Goal: Complete application form: Complete application form

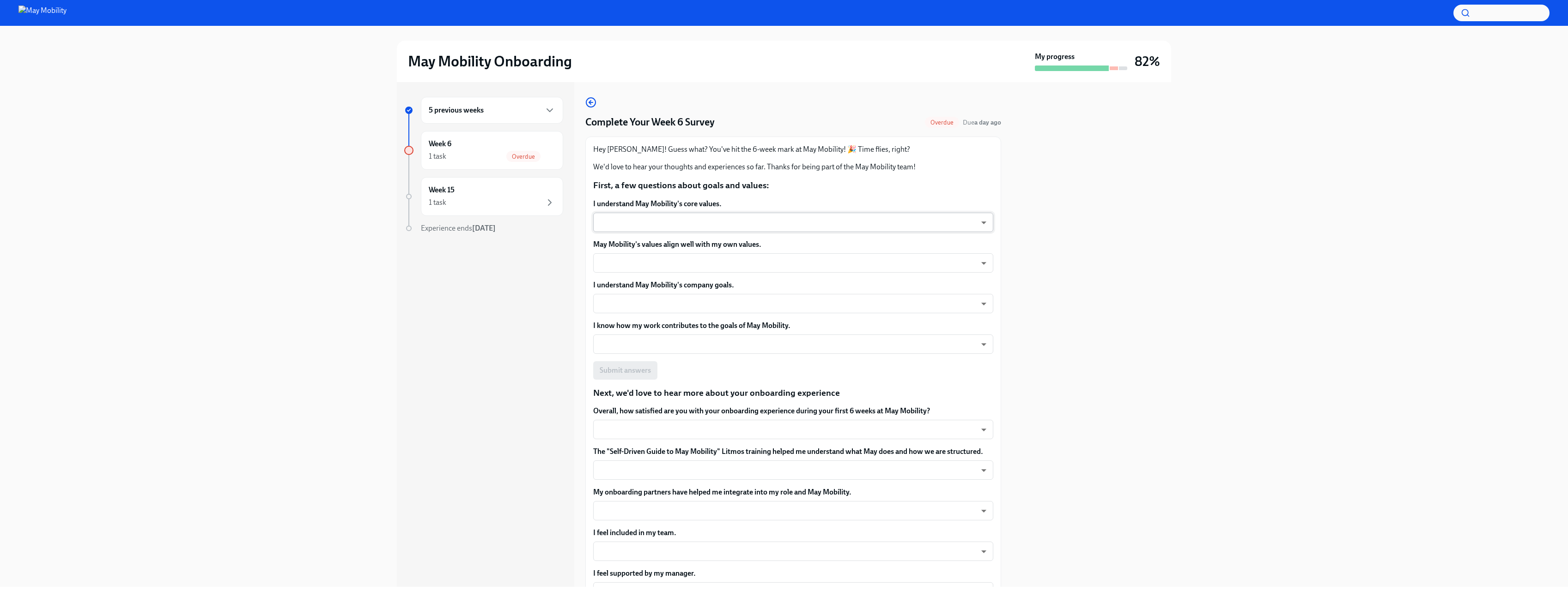
click at [774, 223] on body "May Mobility Onboarding My progress 82% 5 previous weeks Week 6 1 task Overdue …" at bounding box center [784, 298] width 1568 height 596
click at [639, 224] on li "5 - Very agree" at bounding box center [790, 222] width 393 height 15
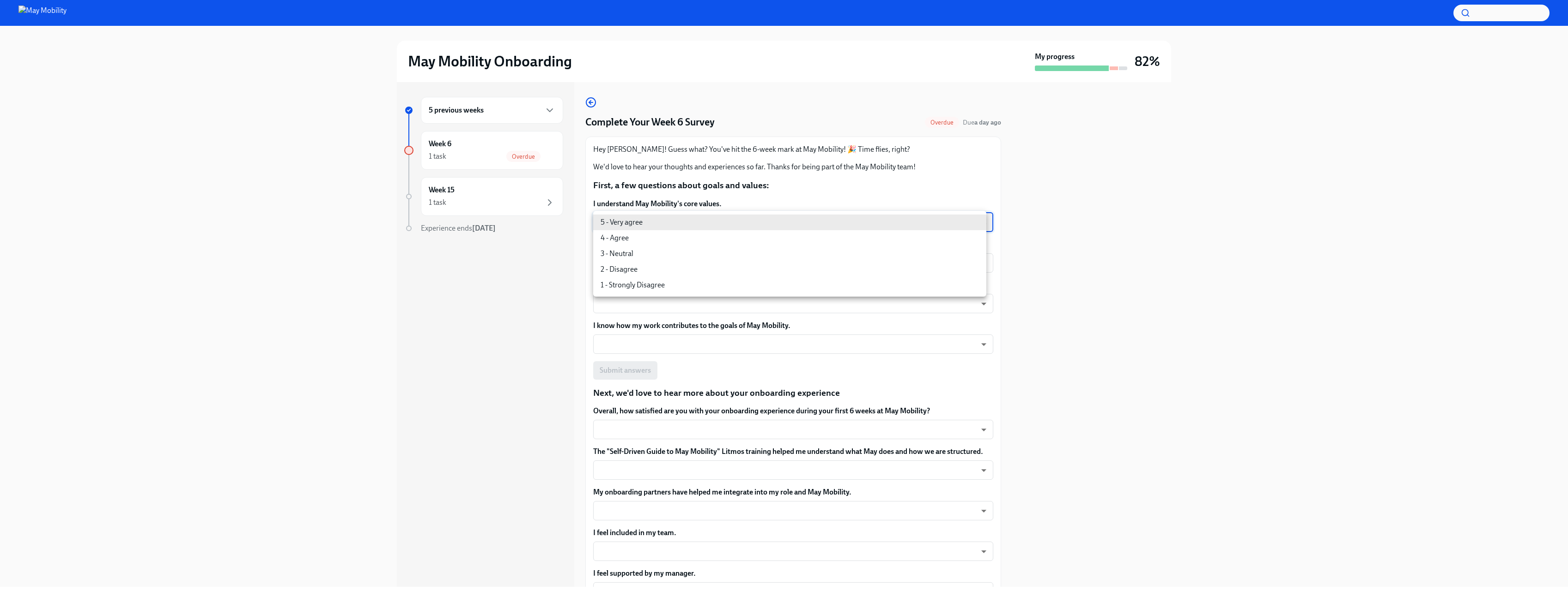
type input "insi6vOkl"
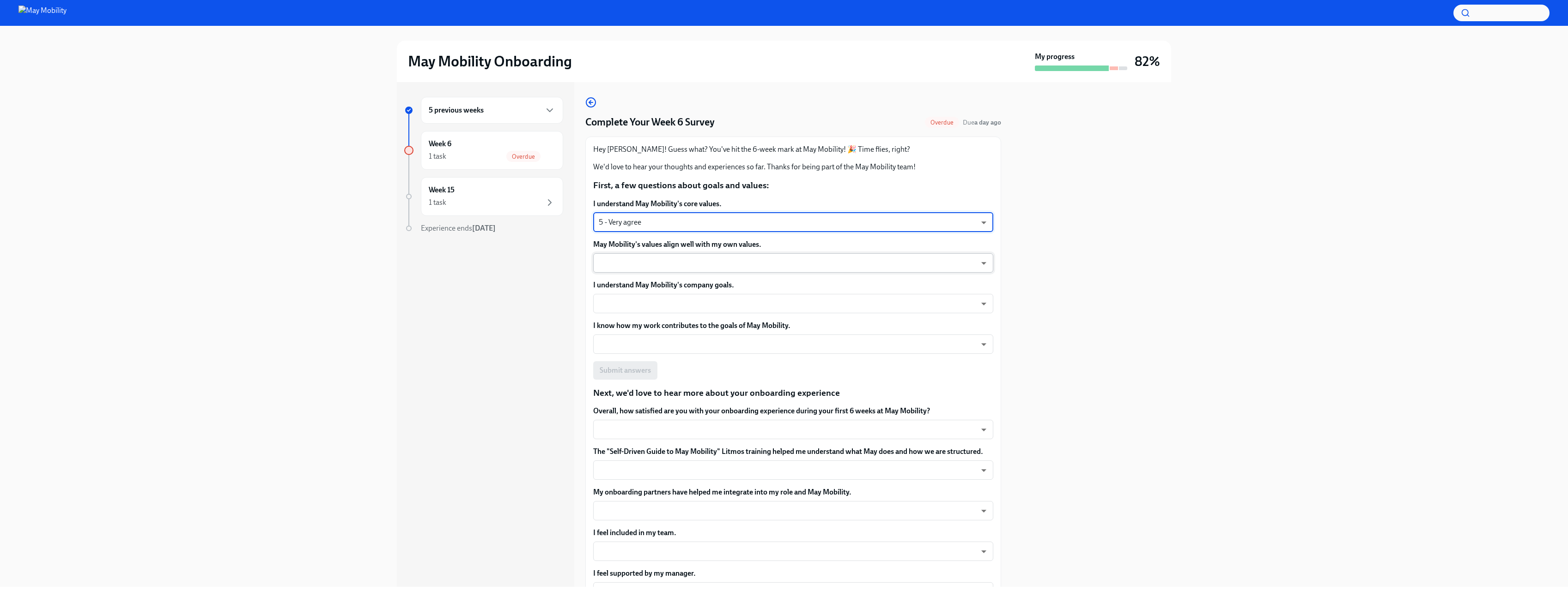
click at [671, 266] on body "May Mobility Onboarding My progress 82% 5 previous weeks Week 6 1 task Overdue …" at bounding box center [784, 298] width 1568 height 596
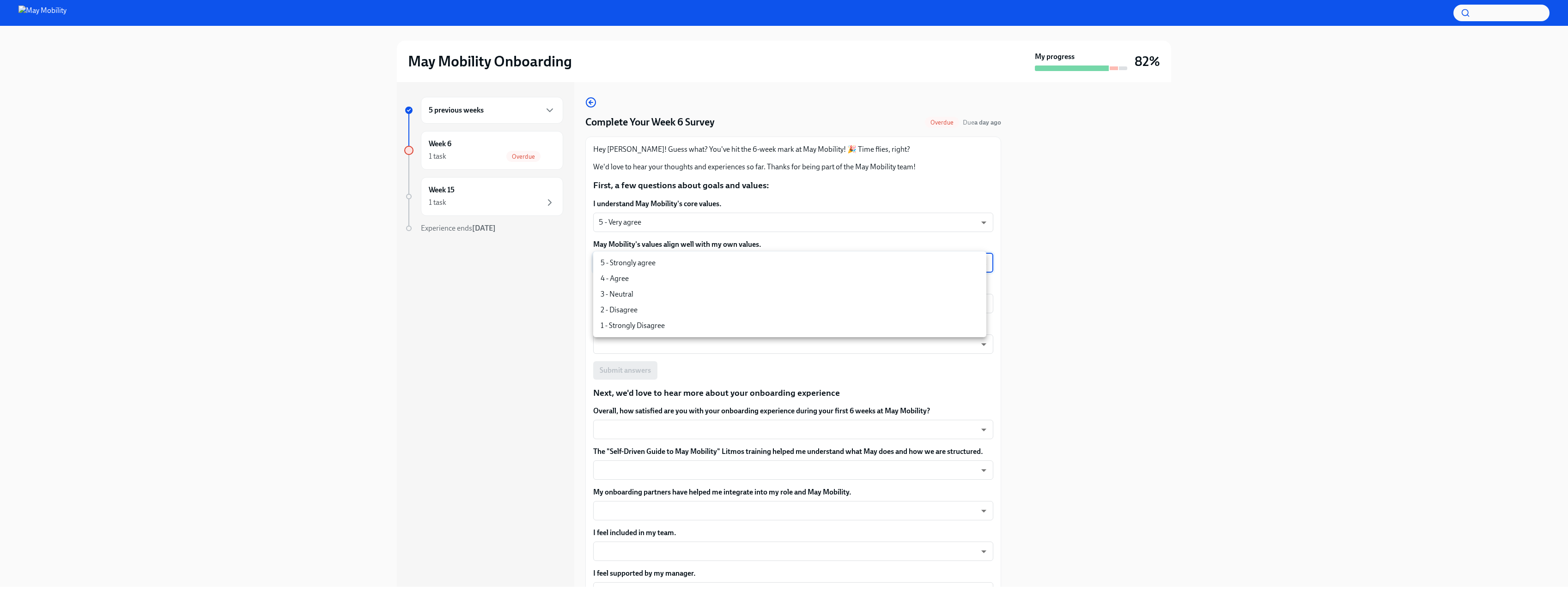
click at [669, 264] on li "5 - Strongly agree" at bounding box center [790, 263] width 393 height 15
type input "insi6vOkl"
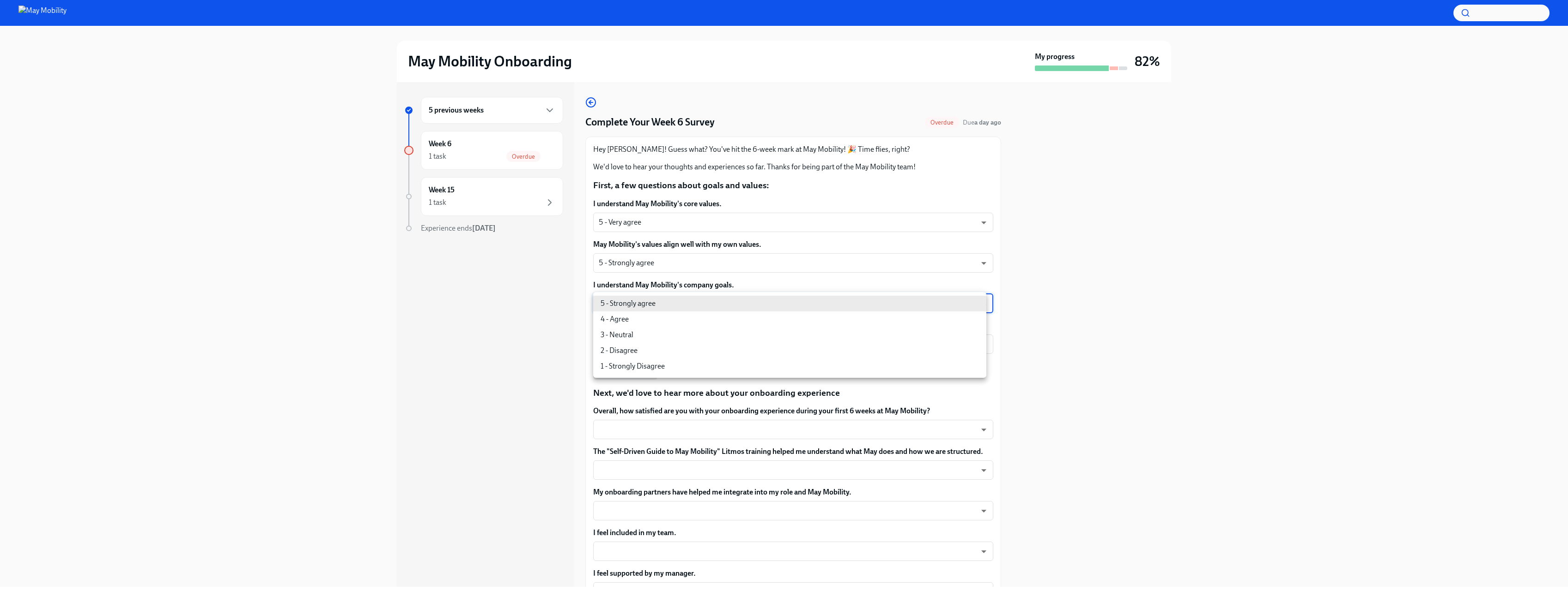
click at [661, 308] on body "May Mobility Onboarding My progress 82% 5 previous weeks Week 6 1 task Overdue …" at bounding box center [784, 298] width 1568 height 596
click at [645, 306] on li "5 - Strongly agree" at bounding box center [790, 303] width 393 height 15
type input "insi6vOkl"
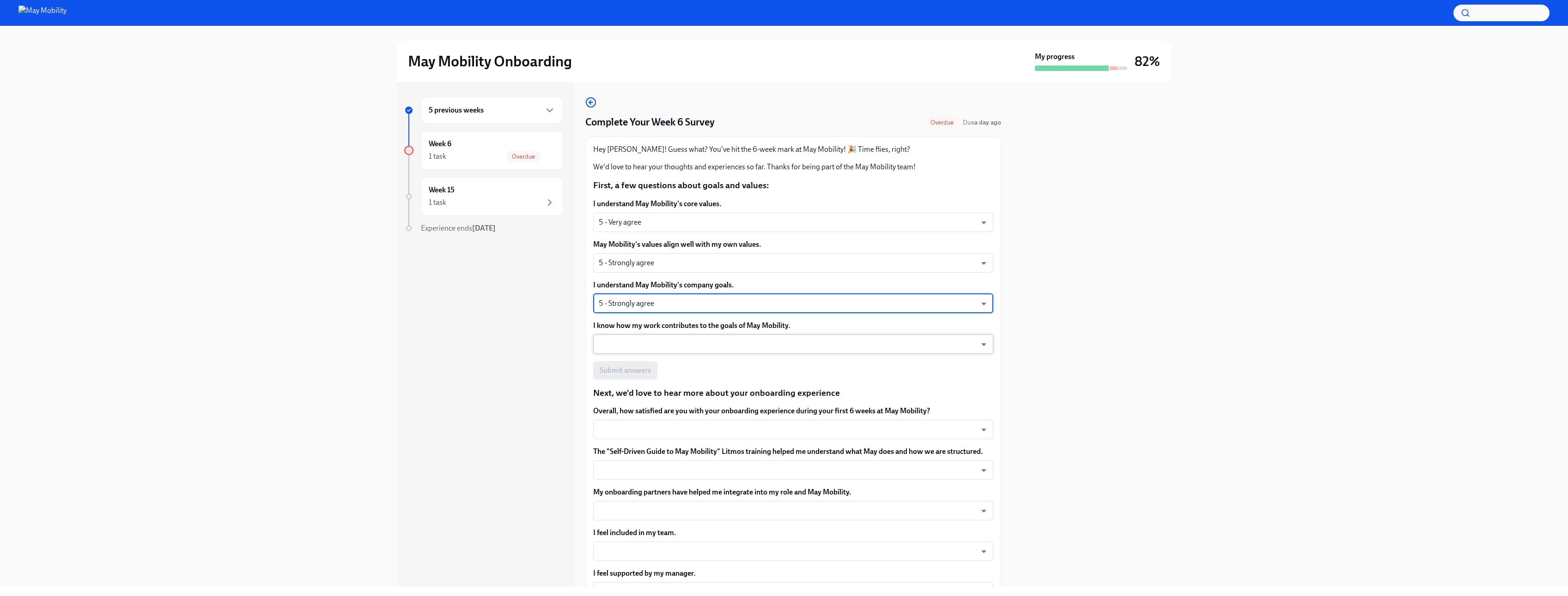
click at [649, 348] on body "May Mobility Onboarding My progress 82% 5 previous weeks Week 6 1 task Overdue …" at bounding box center [784, 298] width 1568 height 596
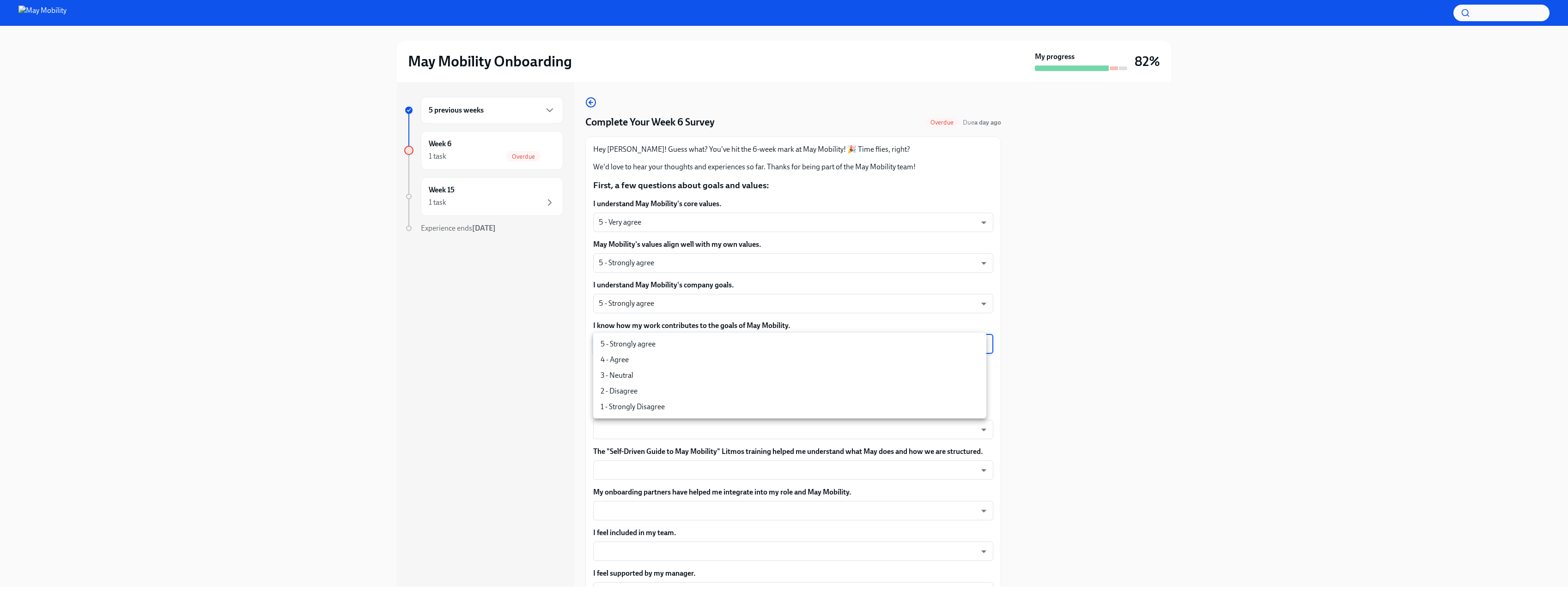
click at [650, 347] on li "5 - Strongly agree" at bounding box center [790, 344] width 393 height 15
type input "insi6vOkl"
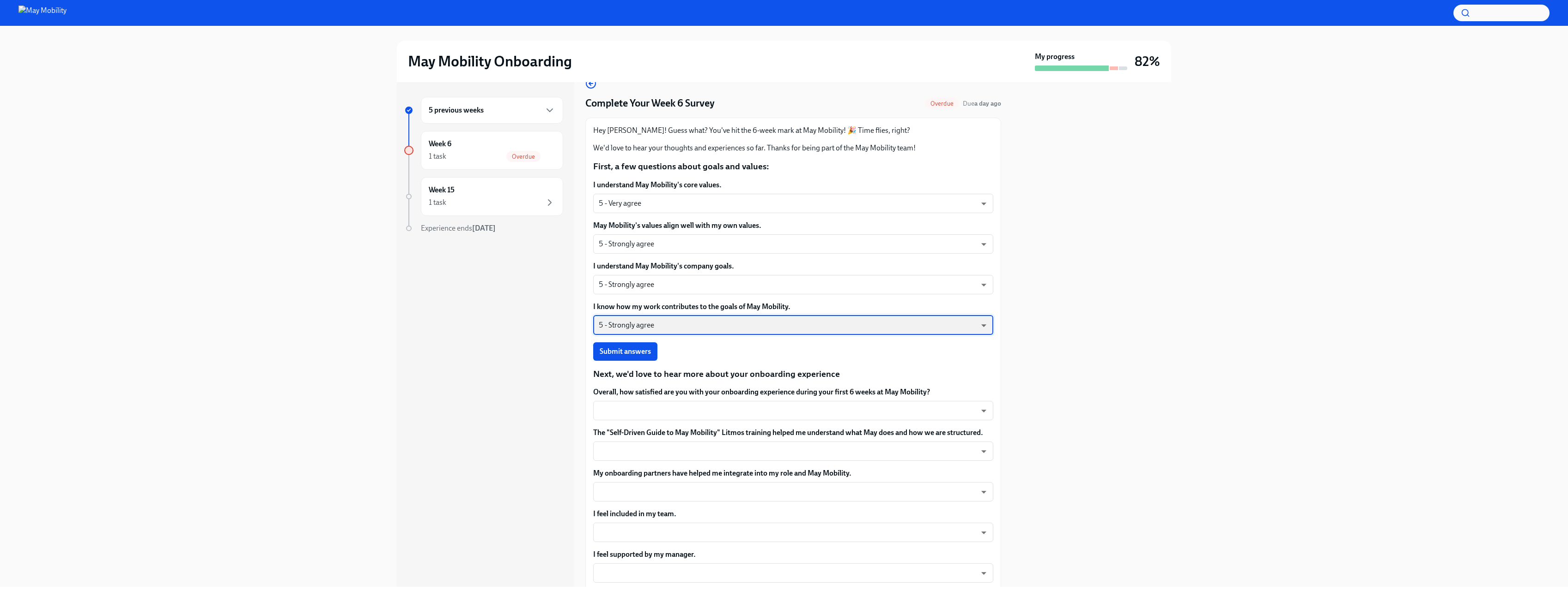
scroll to position [55, 0]
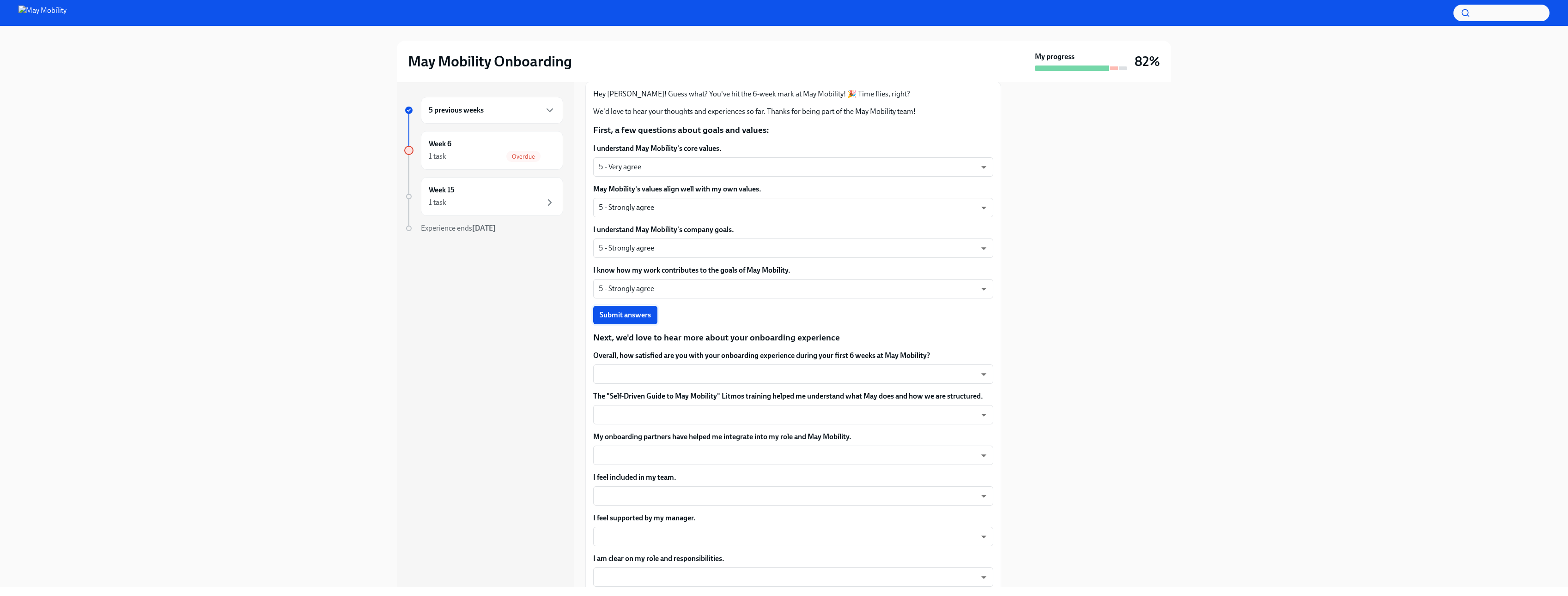
click at [627, 317] on span "Submit answers" at bounding box center [625, 315] width 51 height 9
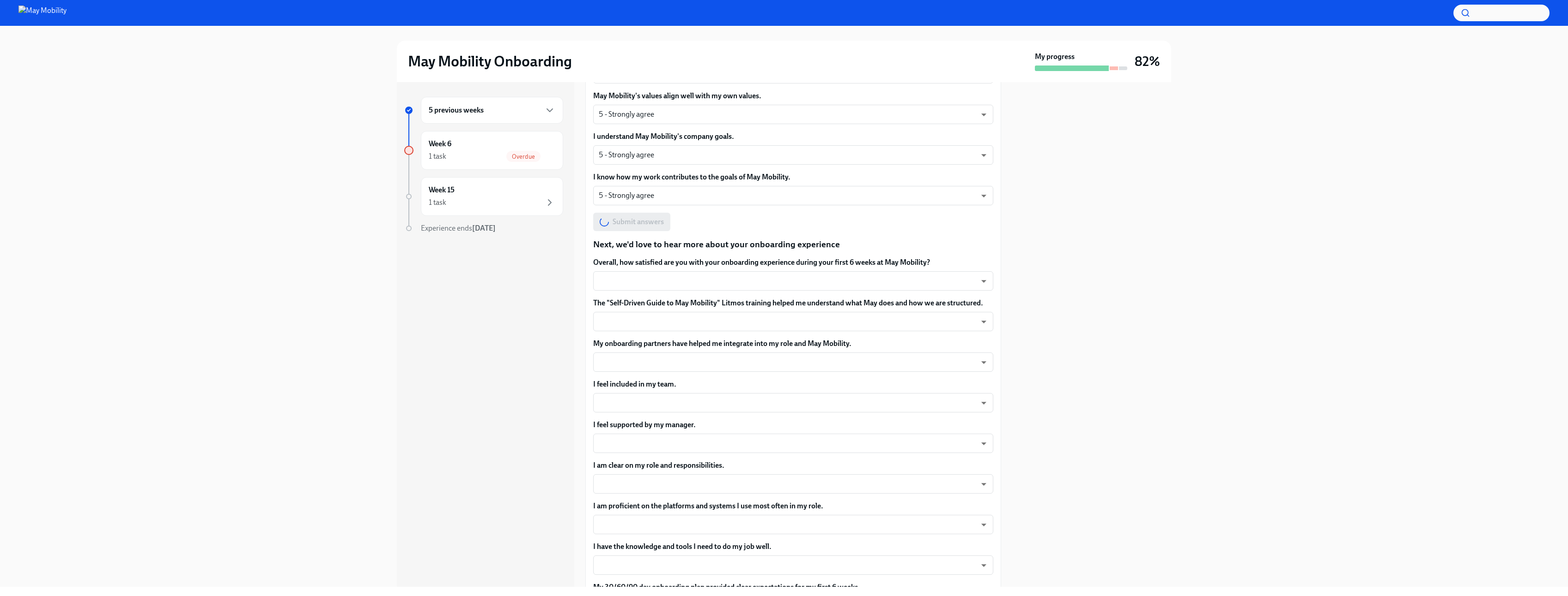
scroll to position [166, 0]
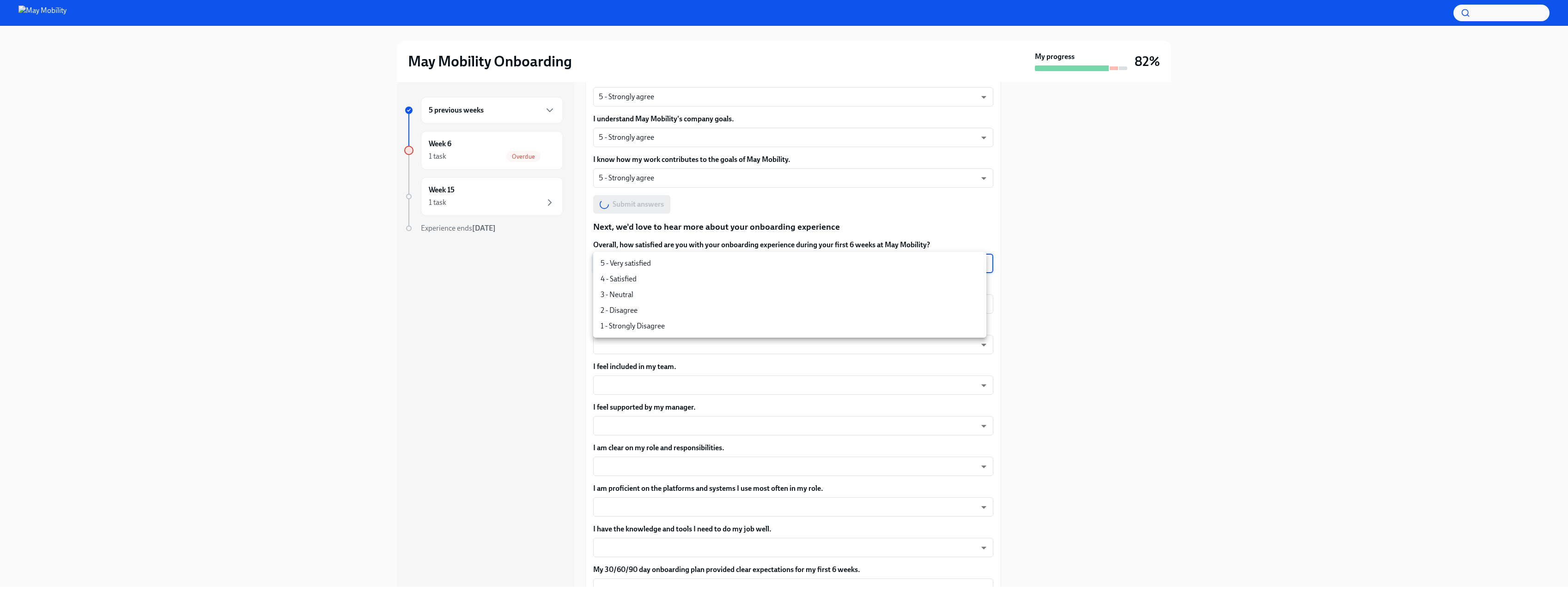
click at [835, 267] on body "May Mobility Onboarding My progress 82% 5 previous weeks Week 6 1 task Overdue …" at bounding box center [784, 298] width 1568 height 596
click at [629, 295] on li "3 - Neutral" at bounding box center [790, 295] width 393 height 15
type input "uYz84vslQ"
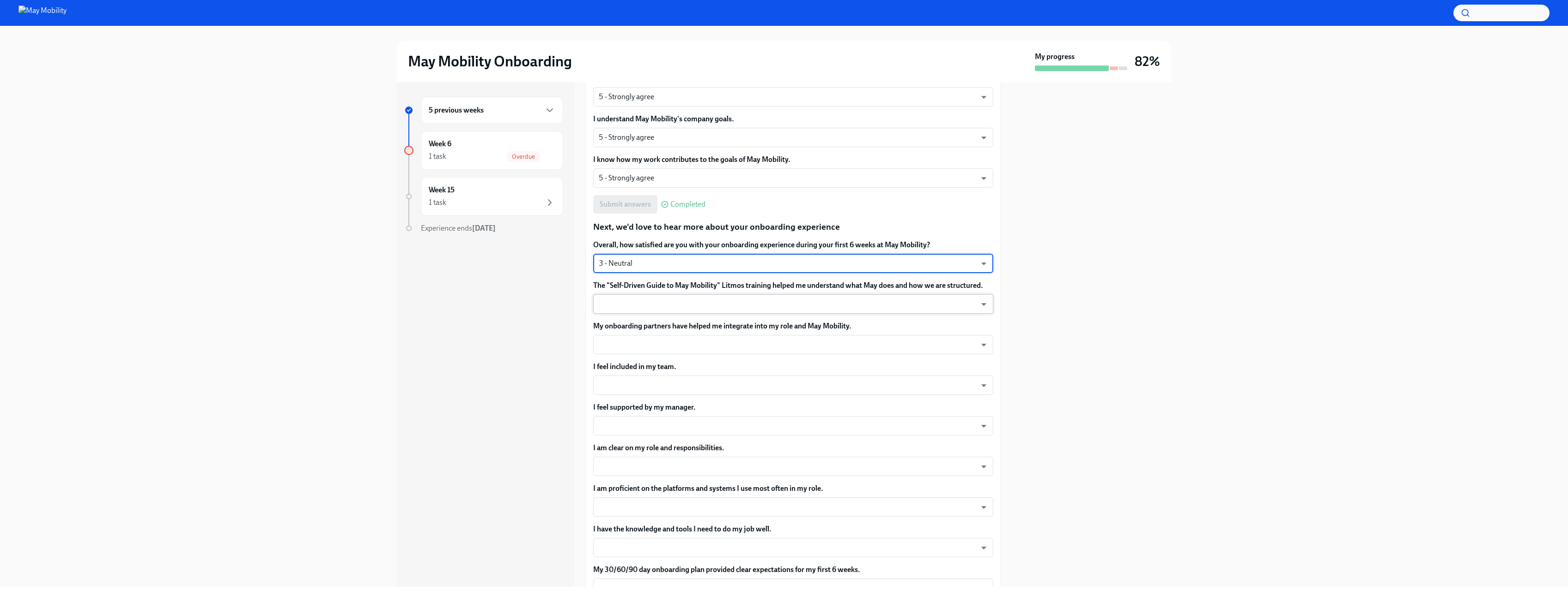
click at [790, 308] on body "May Mobility Onboarding My progress 82% 5 previous weeks Week 6 1 task Overdue …" at bounding box center [784, 298] width 1568 height 596
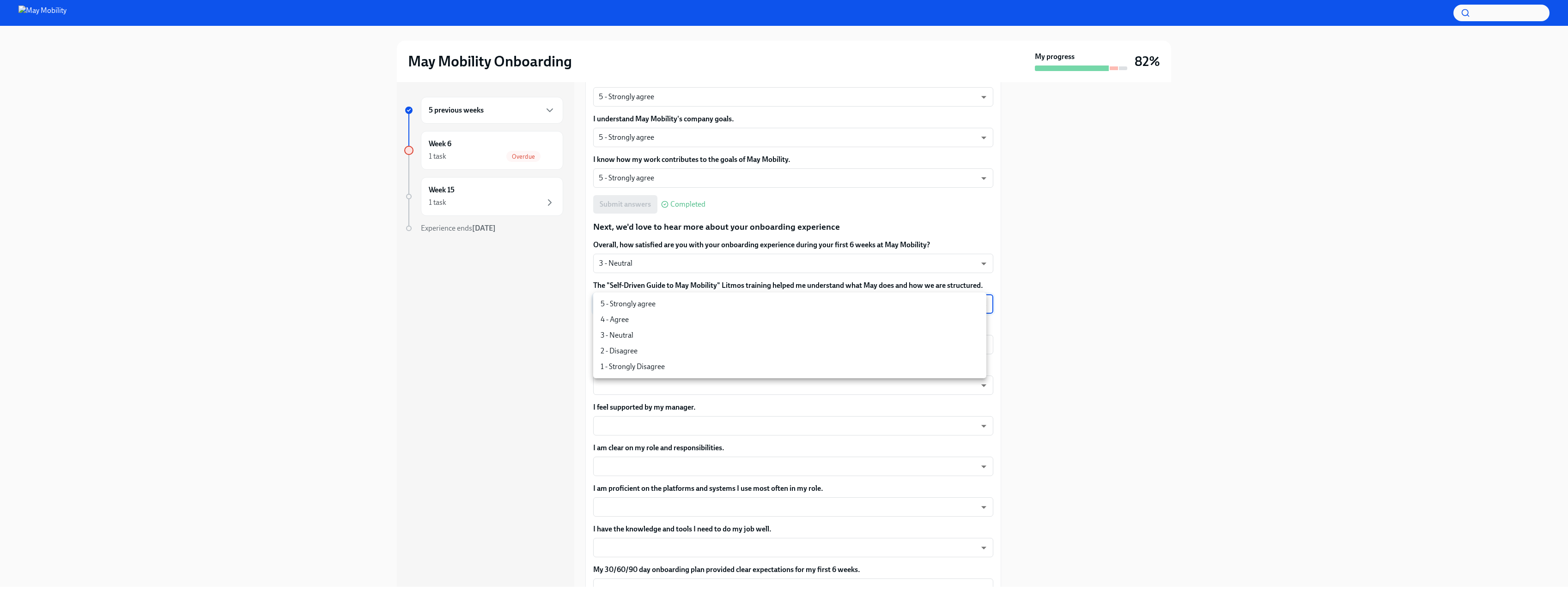
click at [659, 304] on li "5 - Strongly agree" at bounding box center [790, 304] width 393 height 15
type input "insi6vOkl"
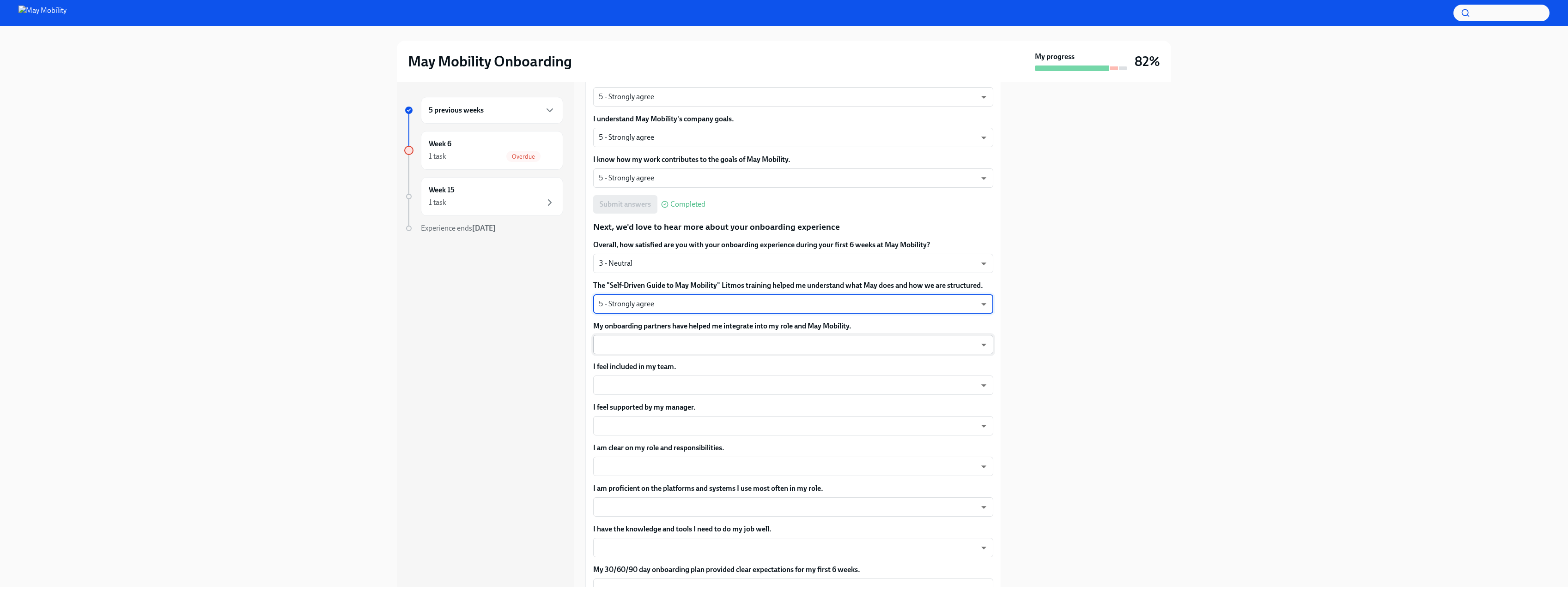
click at [754, 346] on body "May Mobility Onboarding My progress 82% 5 previous weeks Week 6 1 task Overdue …" at bounding box center [784, 298] width 1568 height 596
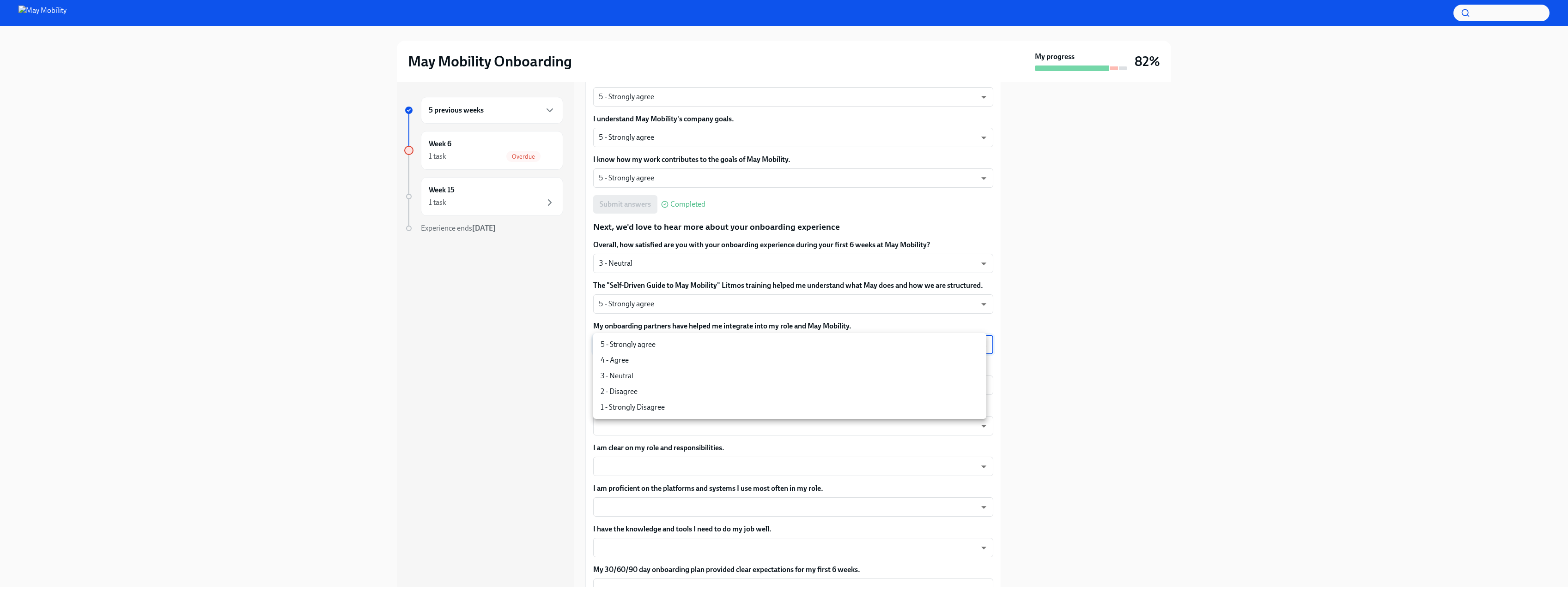
click at [648, 345] on li "5 - Strongly agree" at bounding box center [790, 345] width 393 height 15
type input "insi6vOkl"
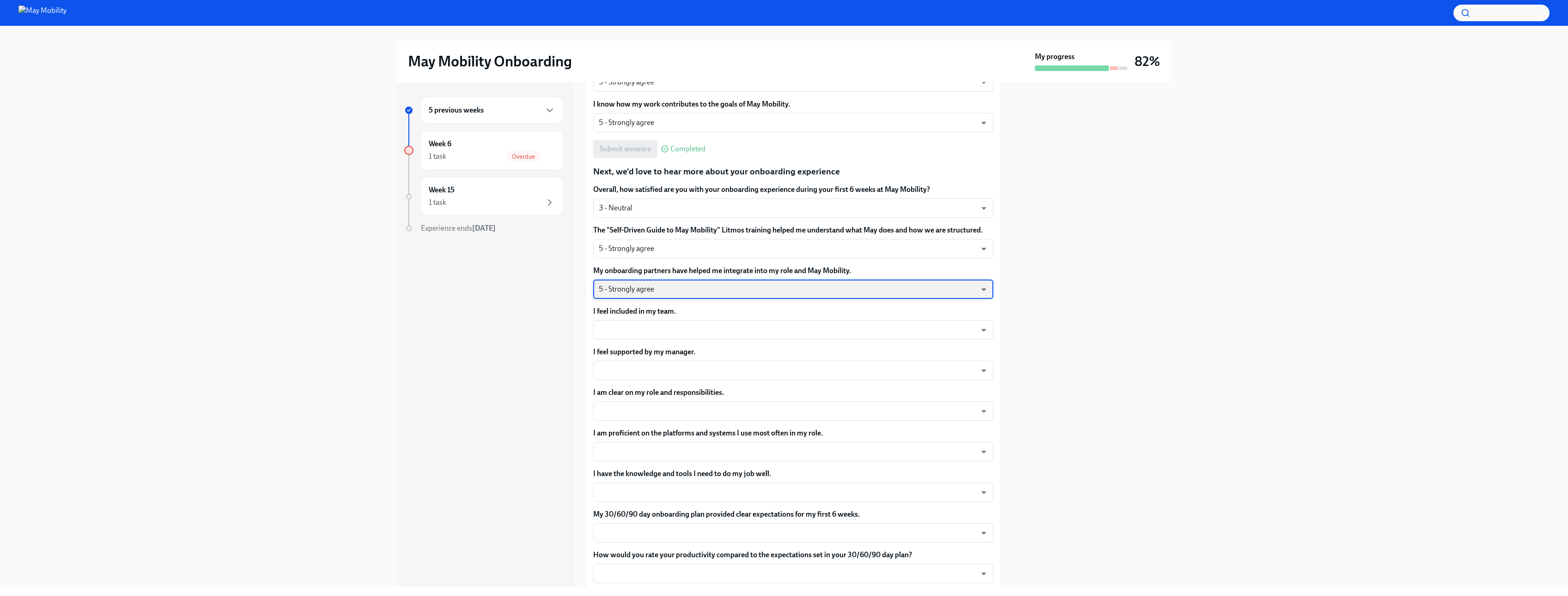
scroll to position [277, 0]
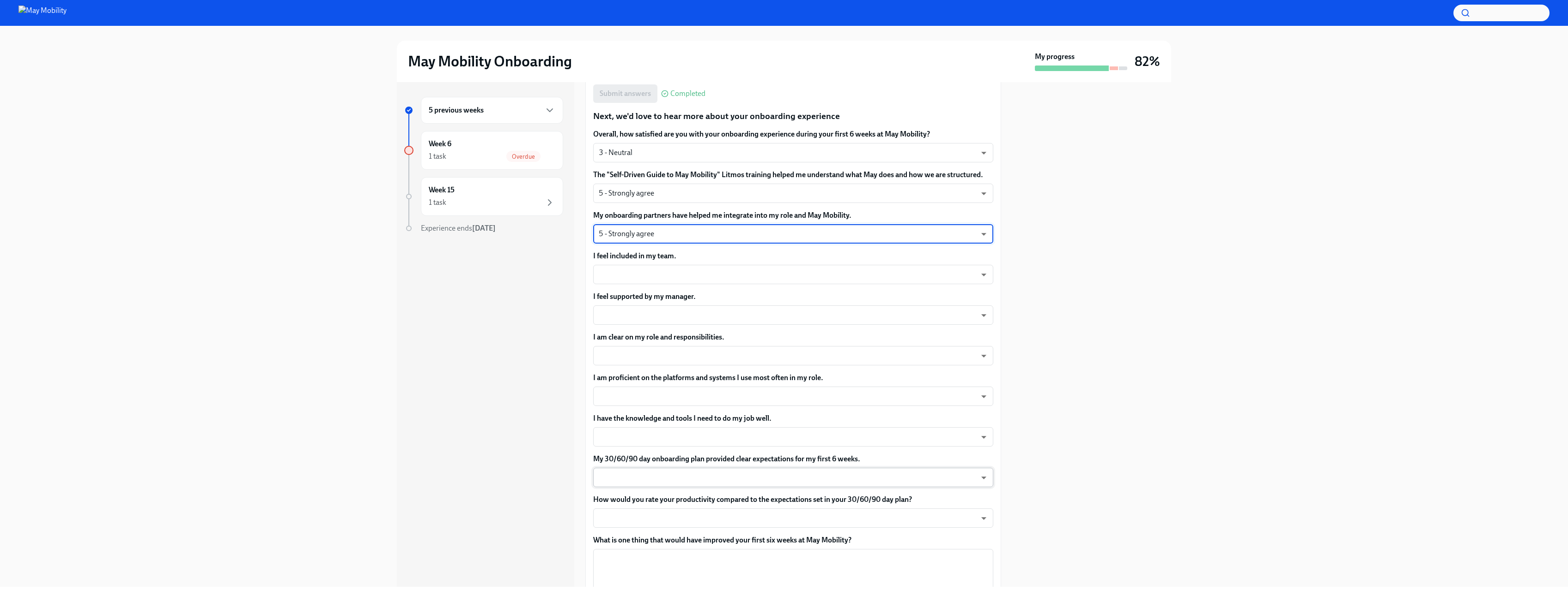
click at [770, 442] on body "May Mobility Onboarding My progress 82% 5 previous weeks Week 6 1 task Overdue …" at bounding box center [784, 298] width 1568 height 596
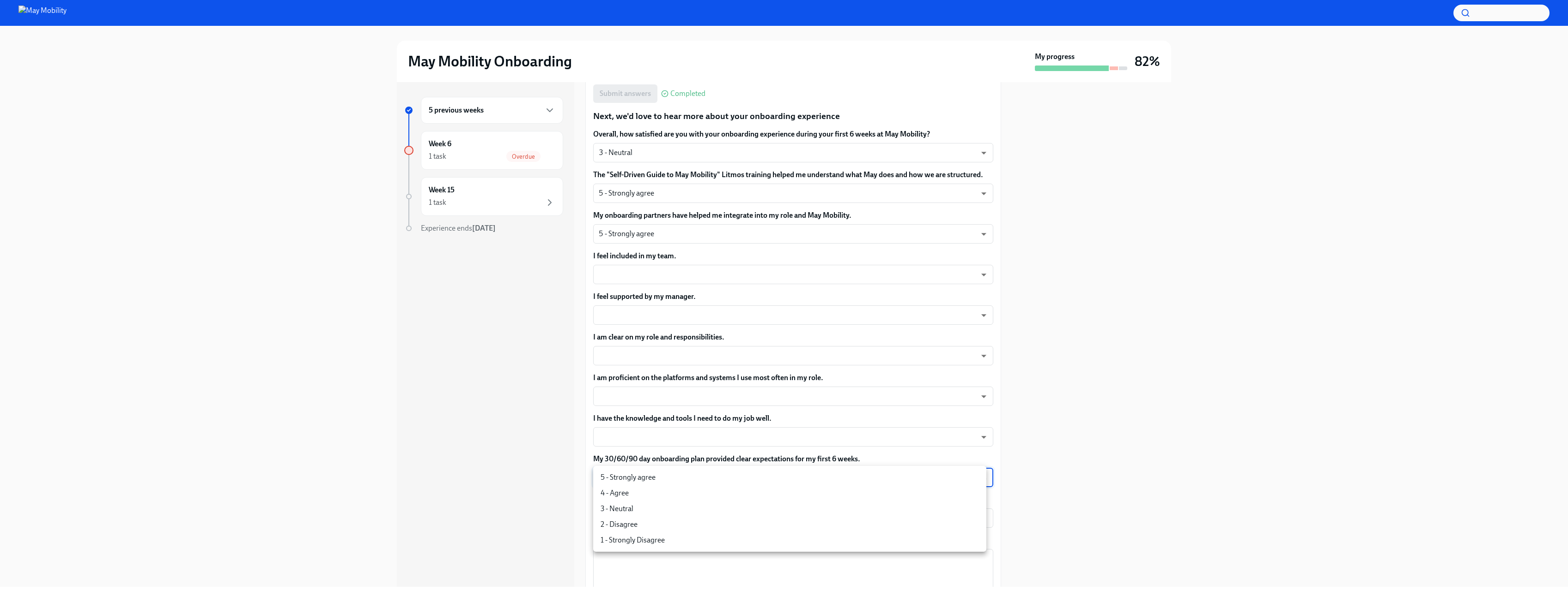
click at [522, 442] on div at bounding box center [784, 298] width 1568 height 596
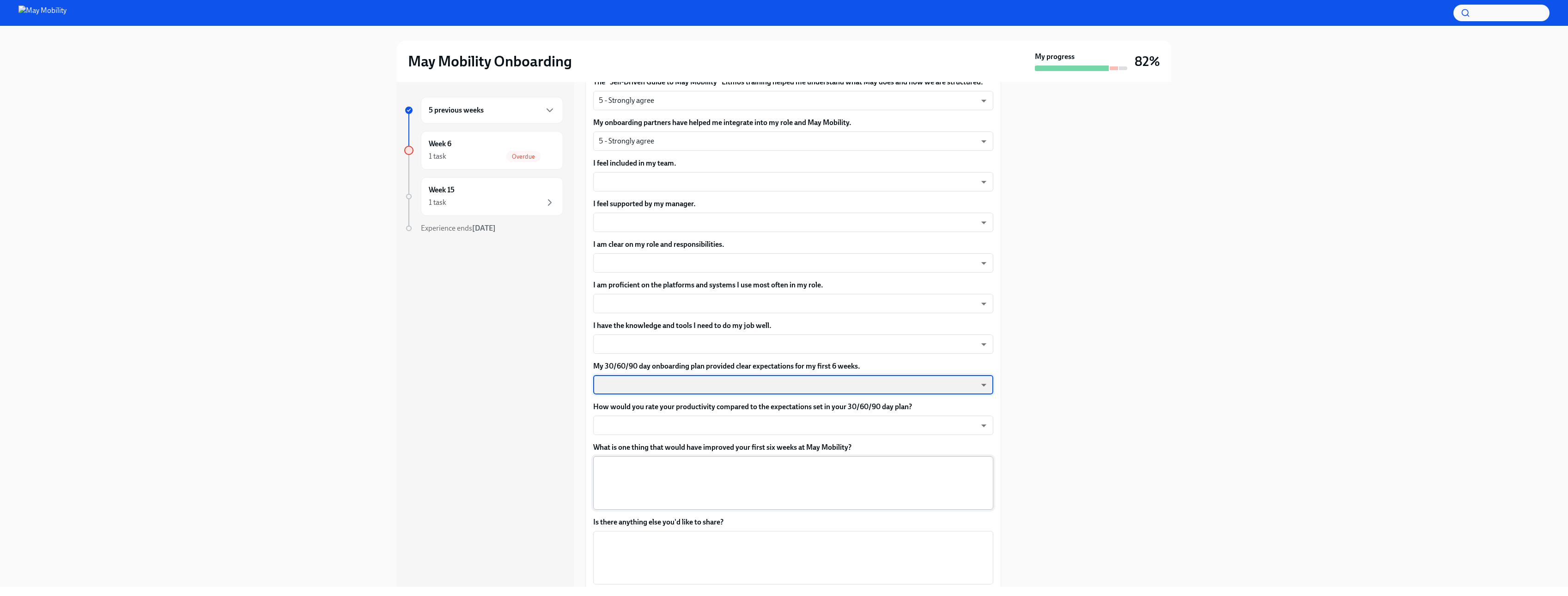
scroll to position [388, 0]
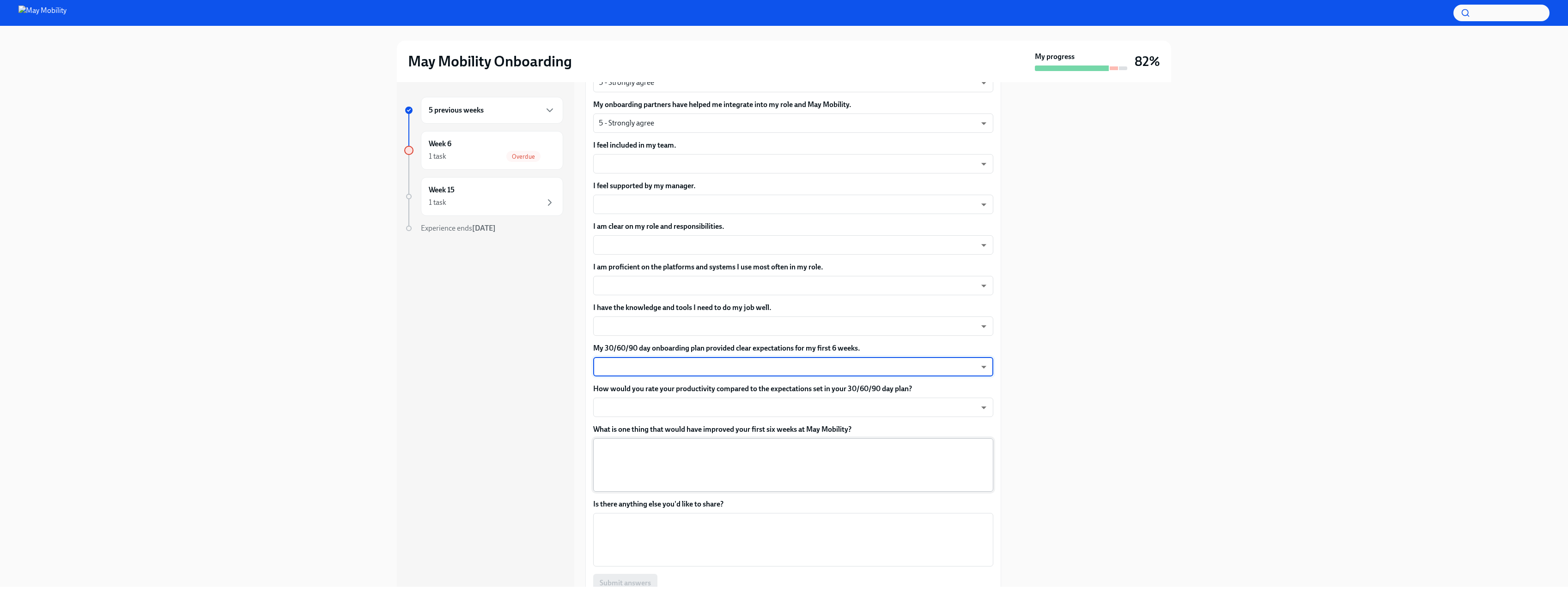
click at [649, 442] on textarea "What is one thing that would have improved your first six weeks at May Mobility?" at bounding box center [793, 465] width 389 height 44
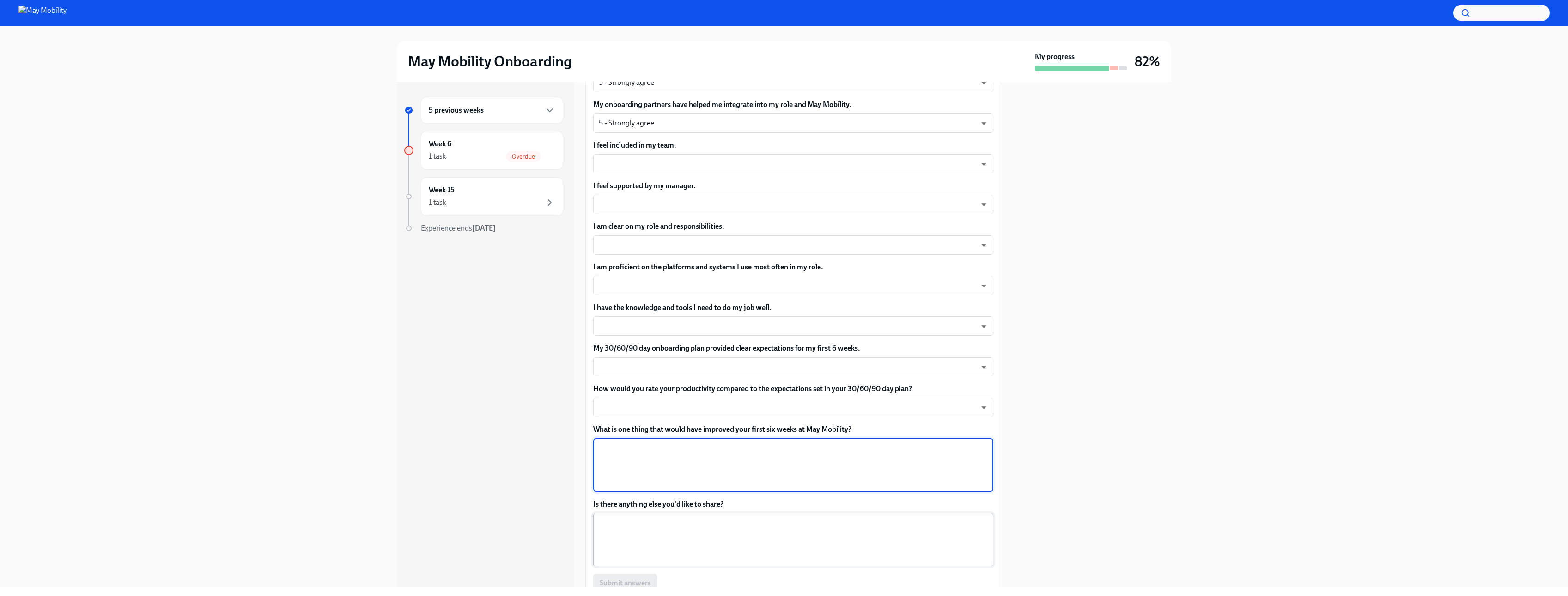
click at [687, 442] on textarea "Is there anything else you'd like to share?" at bounding box center [793, 540] width 389 height 44
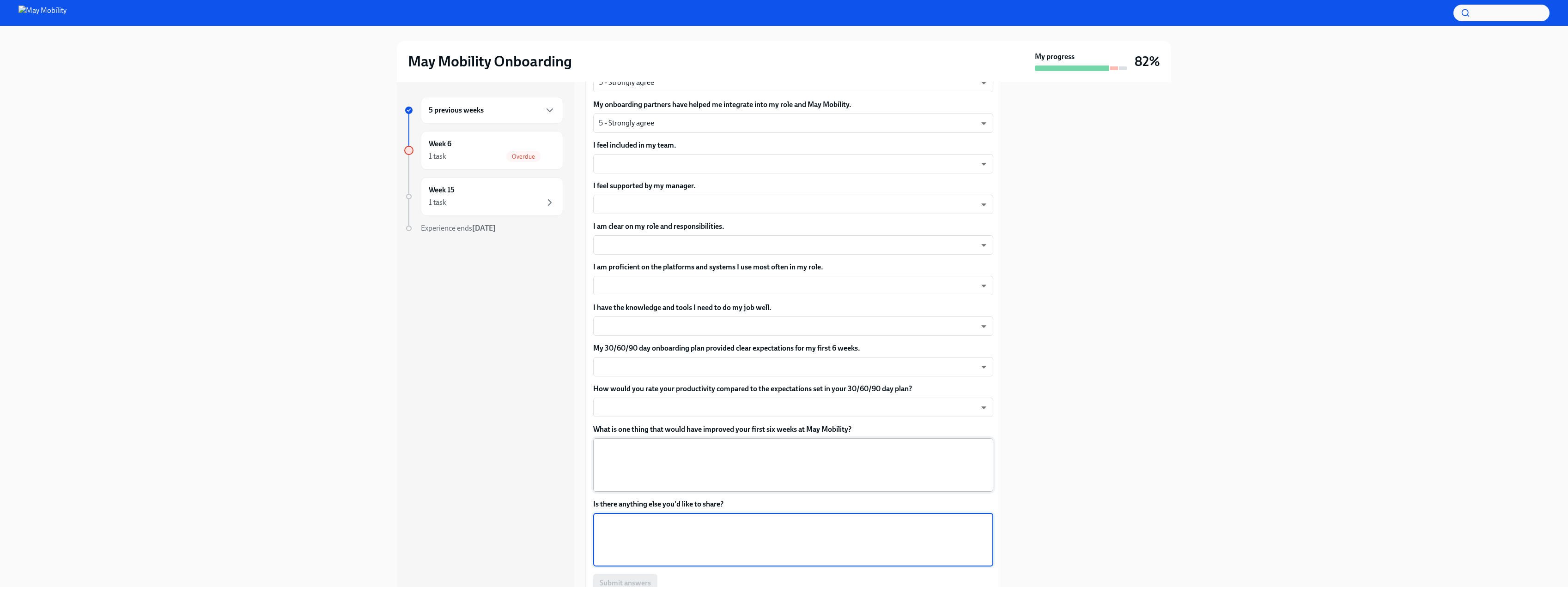
click at [686, 442] on textarea "What is one thing that would have improved your first six weeks at May Mobility?" at bounding box center [793, 465] width 389 height 44
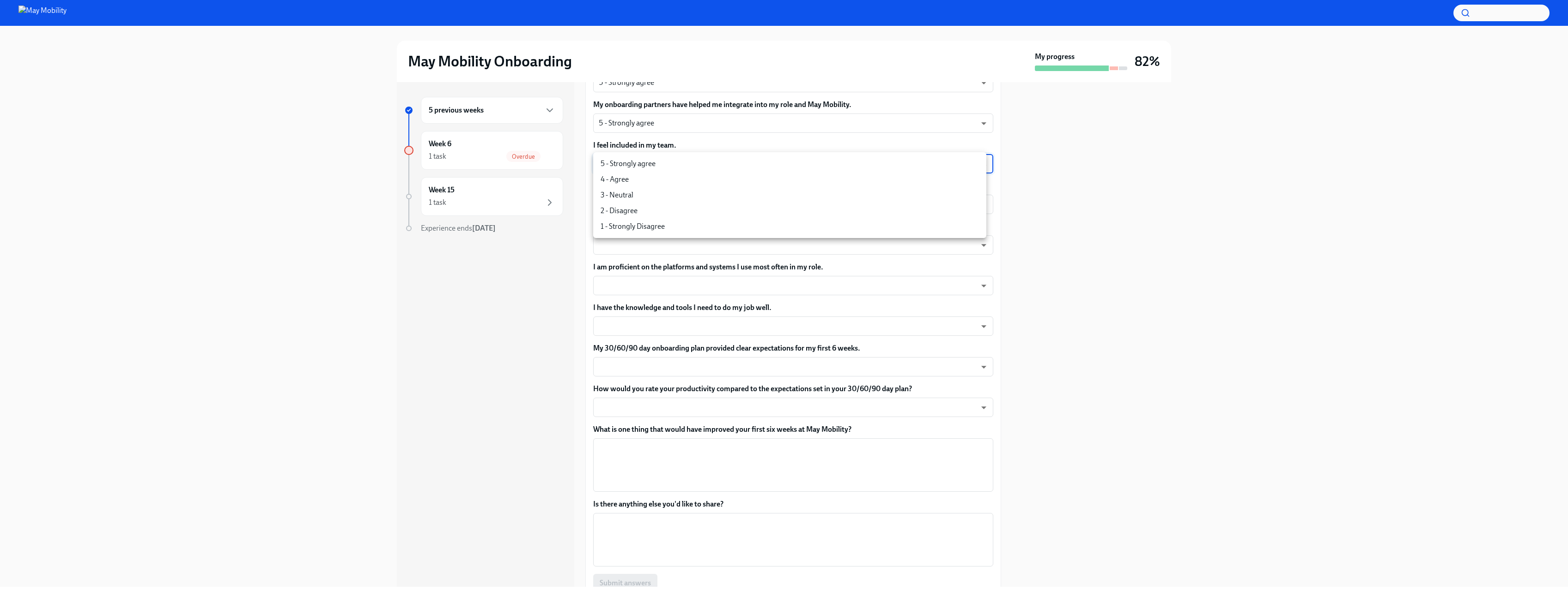
click at [676, 159] on body "May Mobility Onboarding My progress 82% 5 previous weeks Week 6 1 task Overdue …" at bounding box center [784, 298] width 1568 height 596
click at [650, 164] on li "5 - Strongly agree" at bounding box center [790, 163] width 393 height 15
type input "insi6vOkl"
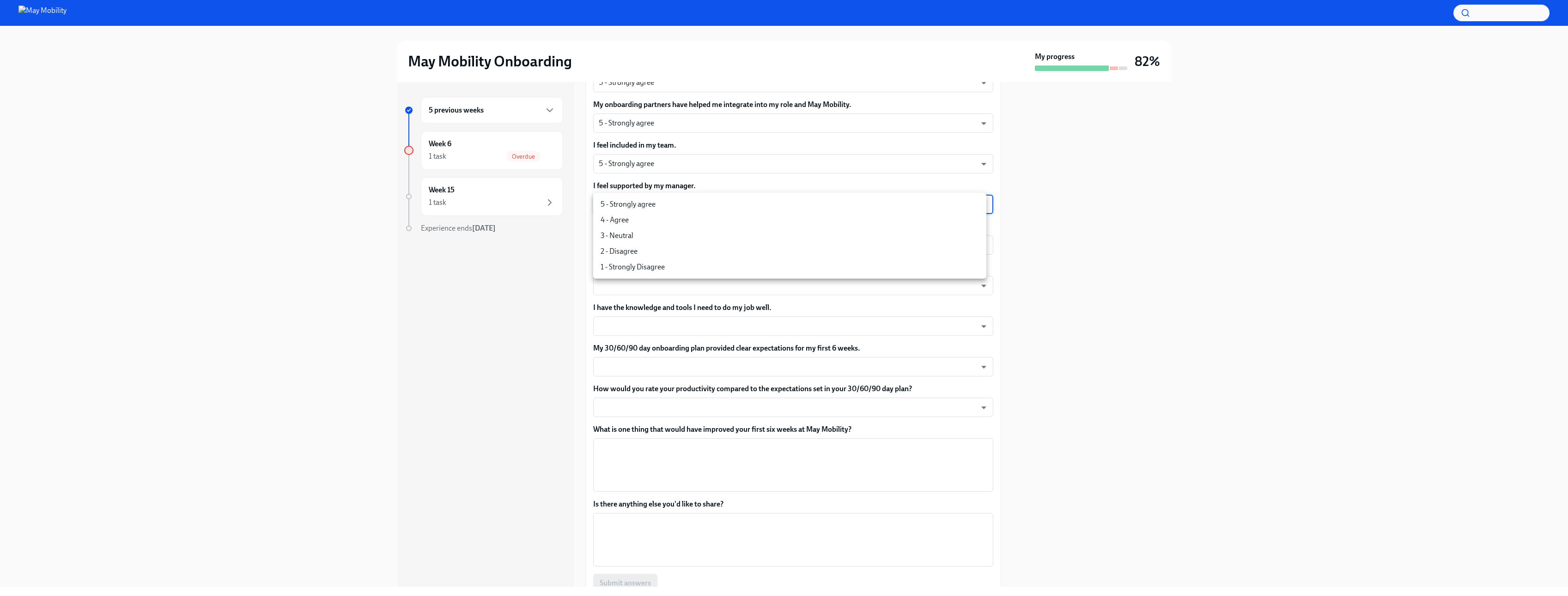
click at [651, 200] on body "May Mobility Onboarding My progress 82% 5 previous weeks Week 6 1 task Overdue …" at bounding box center [784, 298] width 1568 height 596
click at [637, 237] on li "3 - Neutral" at bounding box center [790, 235] width 393 height 15
type input "uYz84vslQ"
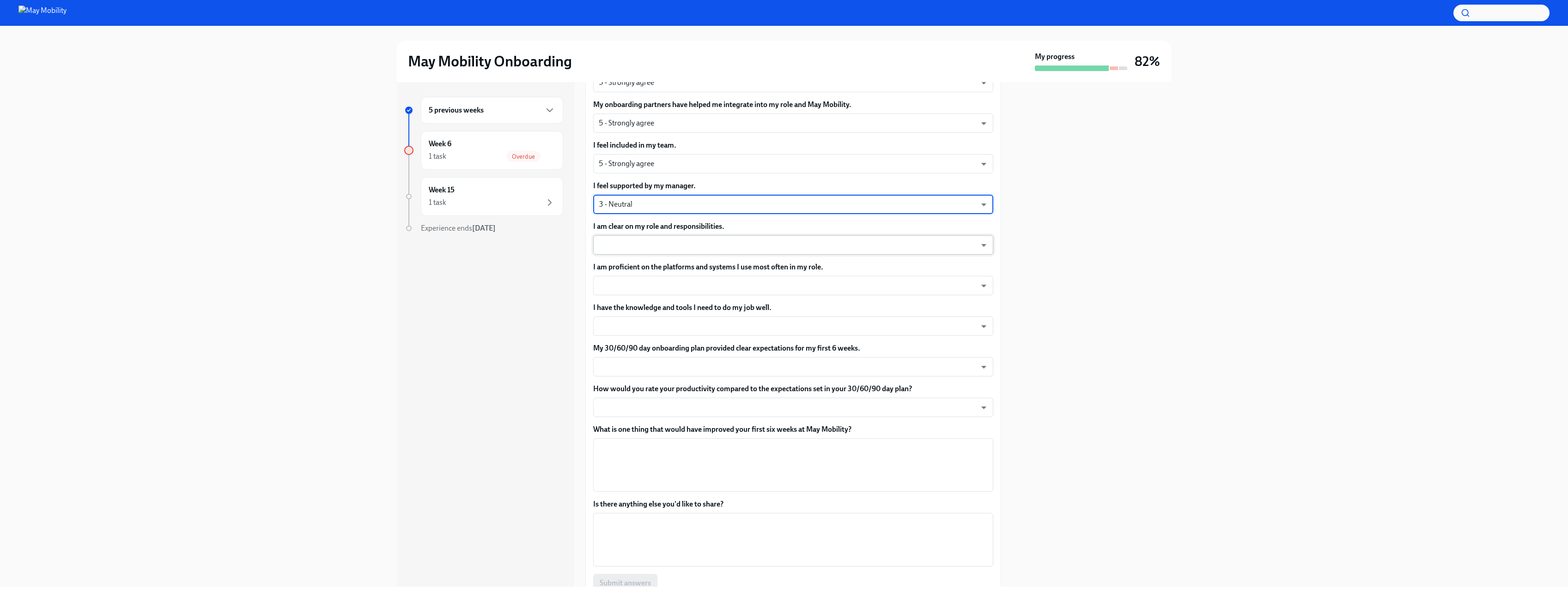
click at [635, 249] on body "May Mobility Onboarding My progress 82% 5 previous weeks Week 6 1 task Overdue …" at bounding box center [784, 298] width 1568 height 596
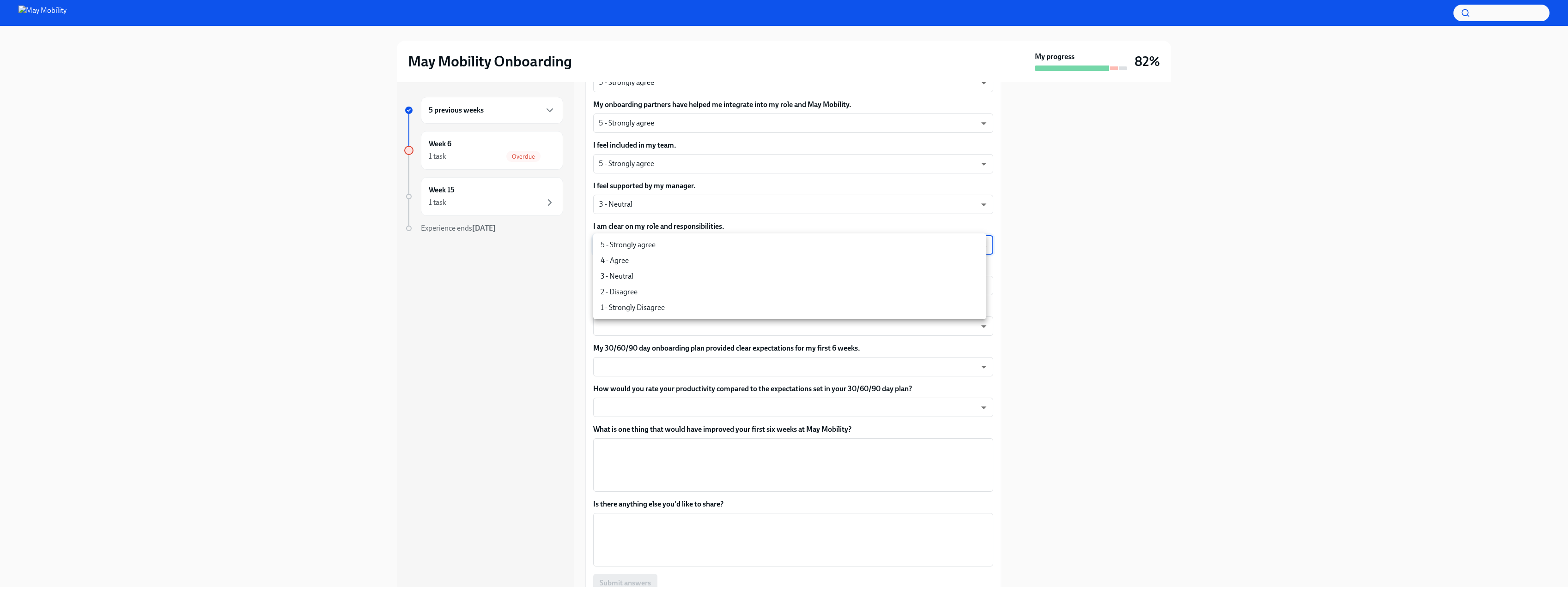
click at [636, 263] on li "4 - Agree" at bounding box center [790, 260] width 393 height 15
type input "nYbWsvkNA"
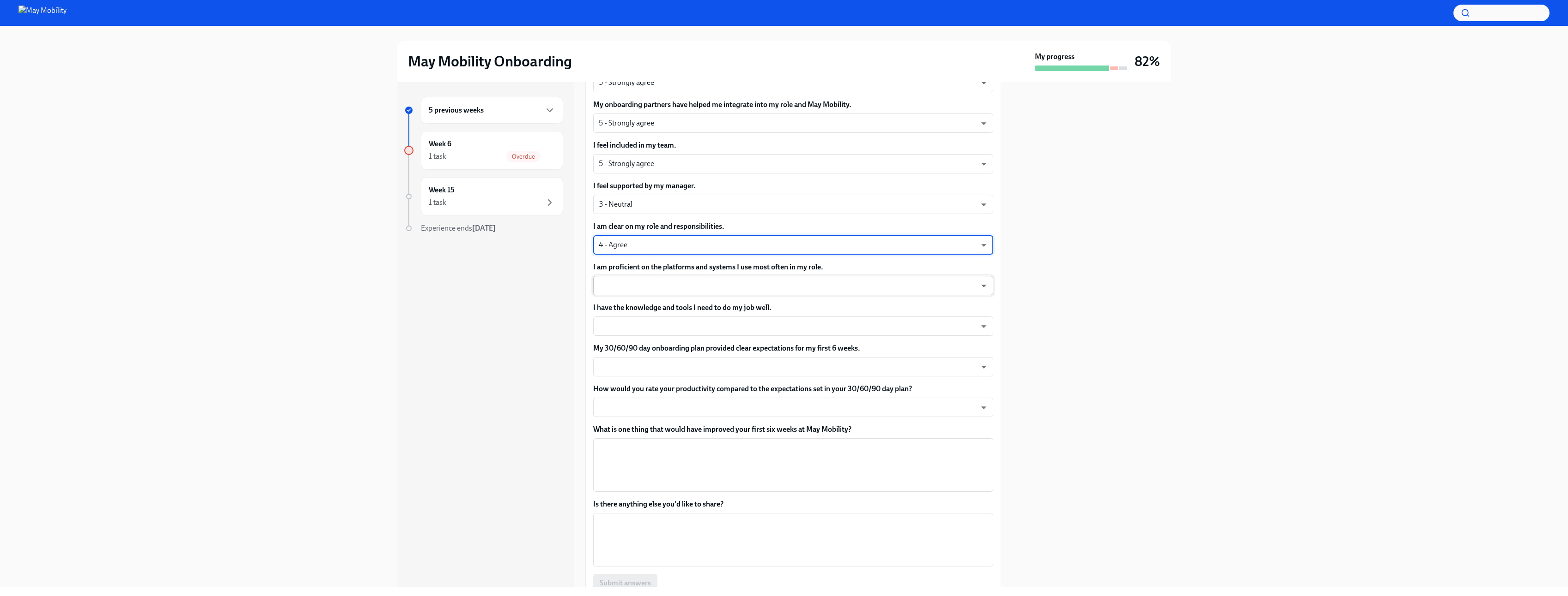
click at [649, 287] on body "May Mobility Onboarding My progress 82% 5 previous weeks Week 6 1 task Overdue …" at bounding box center [784, 298] width 1568 height 596
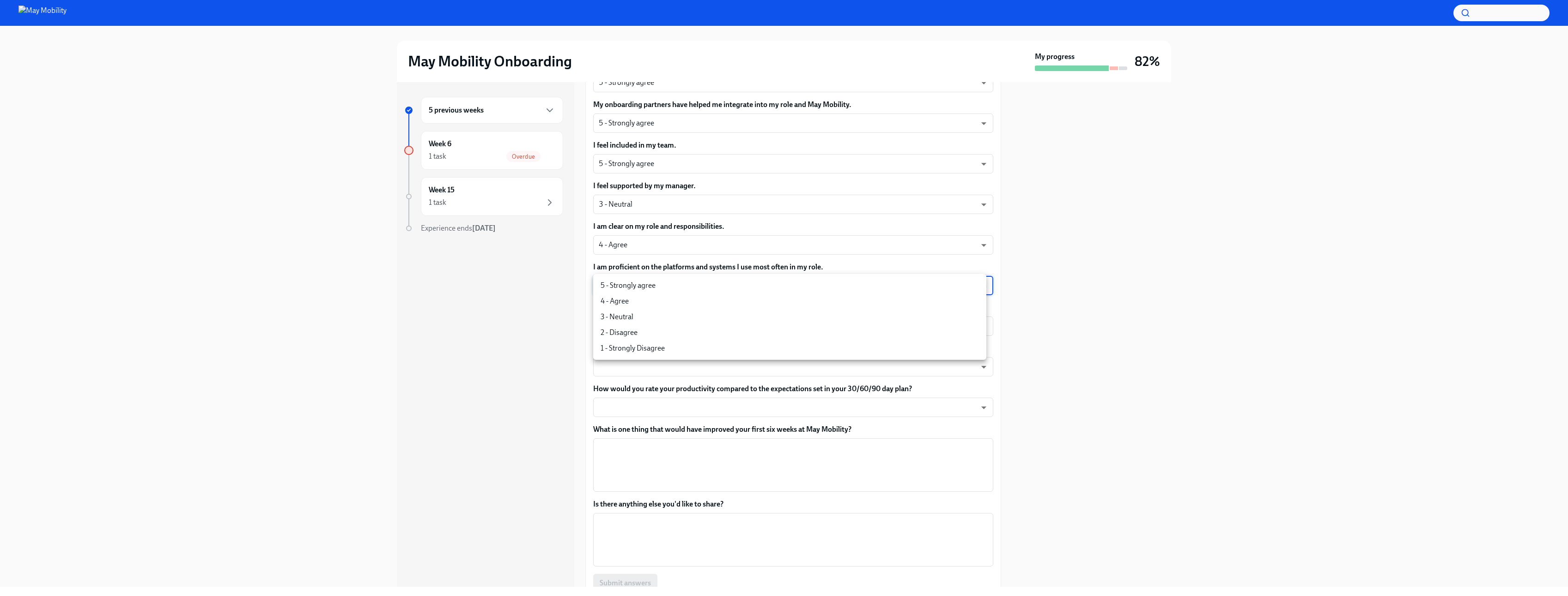
click at [627, 317] on li "3 - Neutral" at bounding box center [790, 317] width 393 height 15
type input "uYz84vslQ"
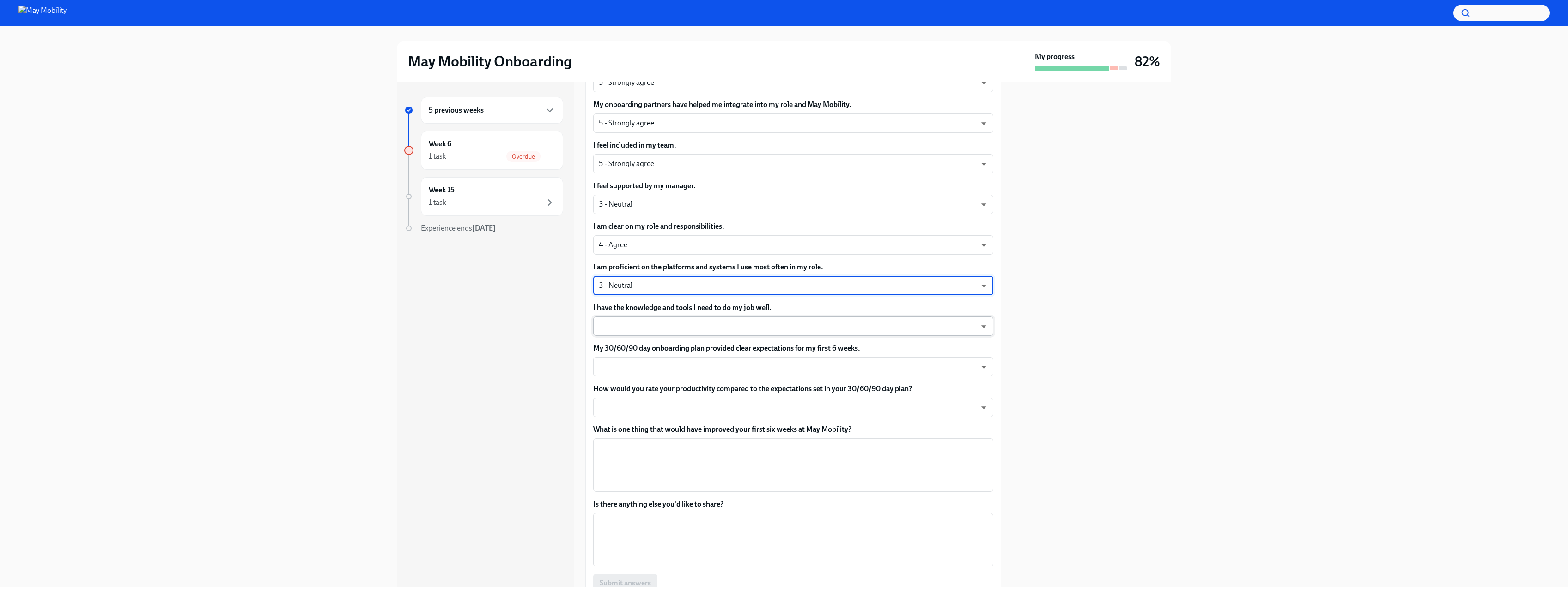
click at [645, 324] on body "May Mobility Onboarding My progress 82% 5 previous weeks Week 6 1 task Overdue …" at bounding box center [784, 298] width 1568 height 596
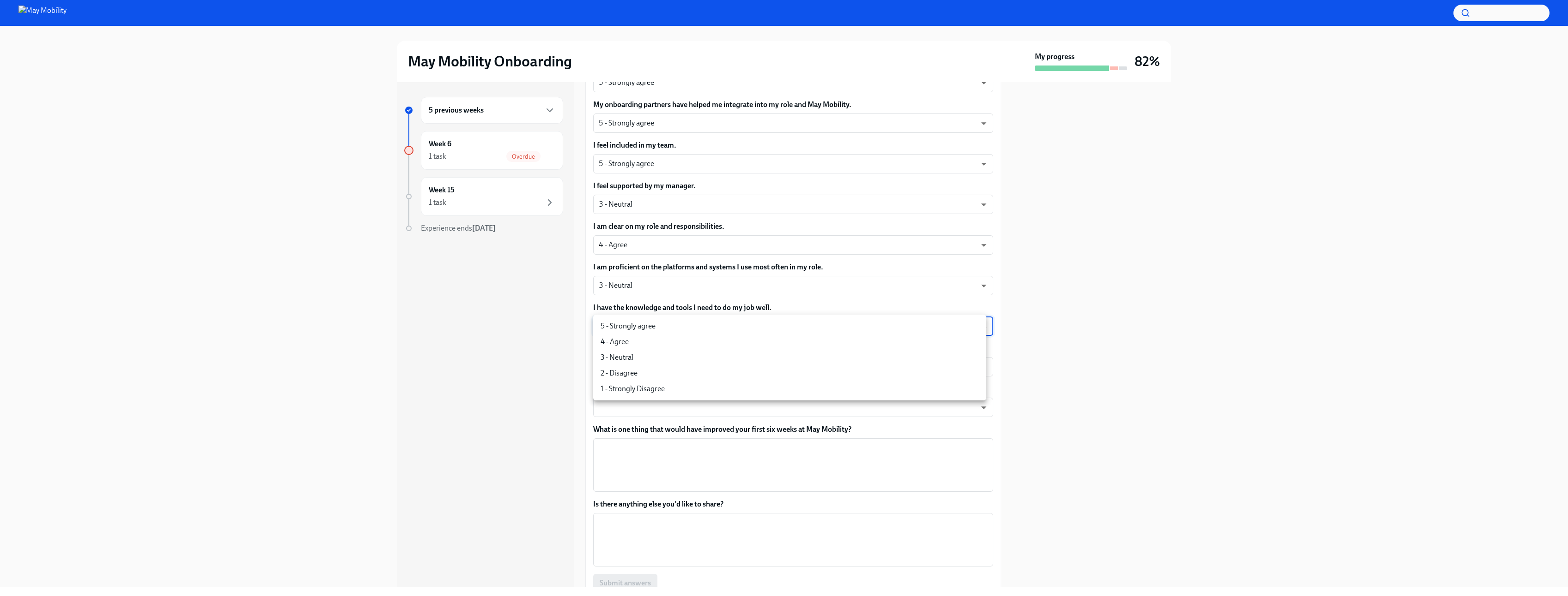
click at [652, 327] on li "5 - Strongly agree" at bounding box center [790, 326] width 393 height 15
type input "insi6vOkl"
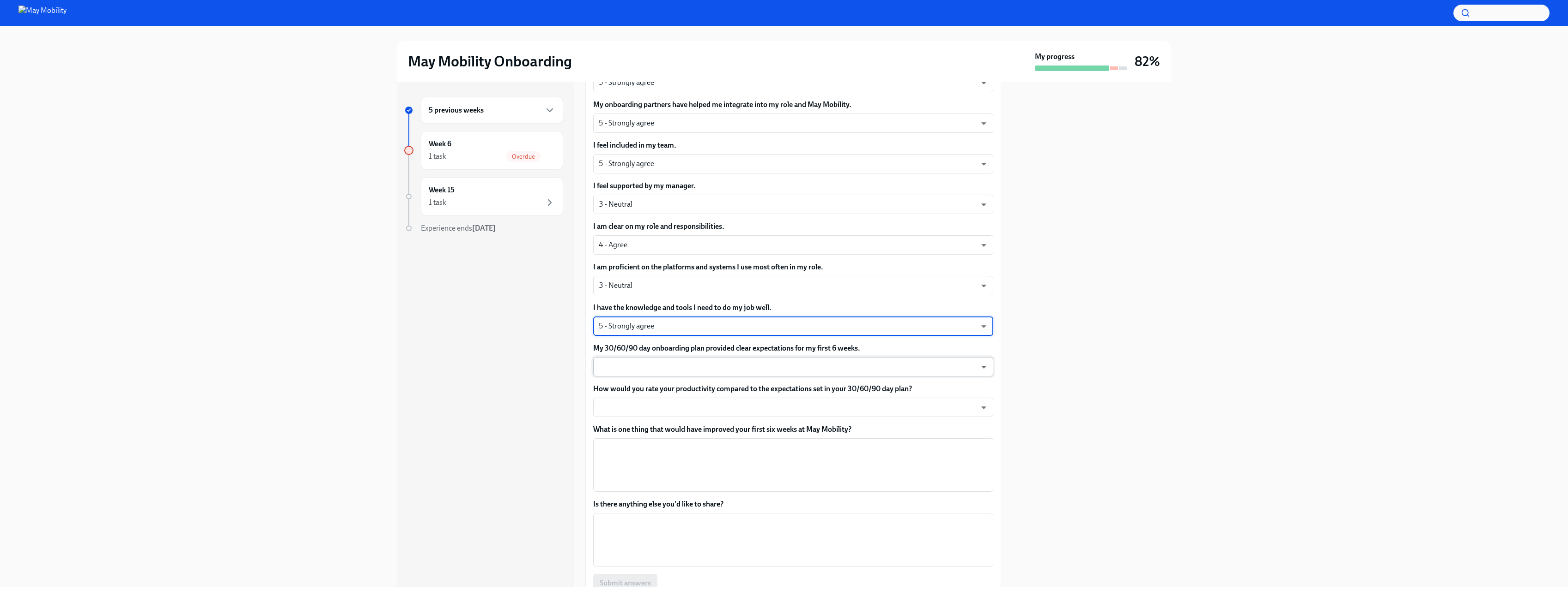
click at [643, 367] on body "May Mobility Onboarding My progress 82% 5 previous weeks Week 6 1 task Overdue …" at bounding box center [784, 298] width 1568 height 596
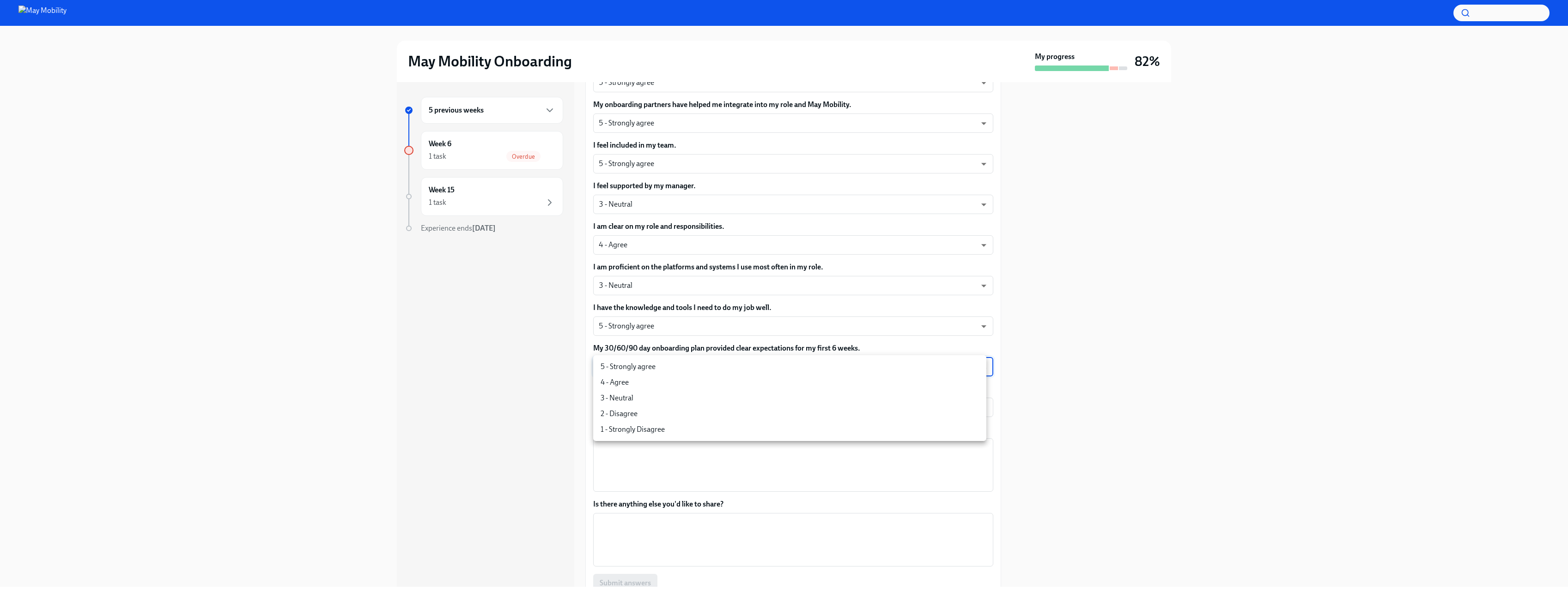
click at [630, 387] on li "4 - Agree" at bounding box center [790, 382] width 393 height 15
type input "nYbWsvkNA"
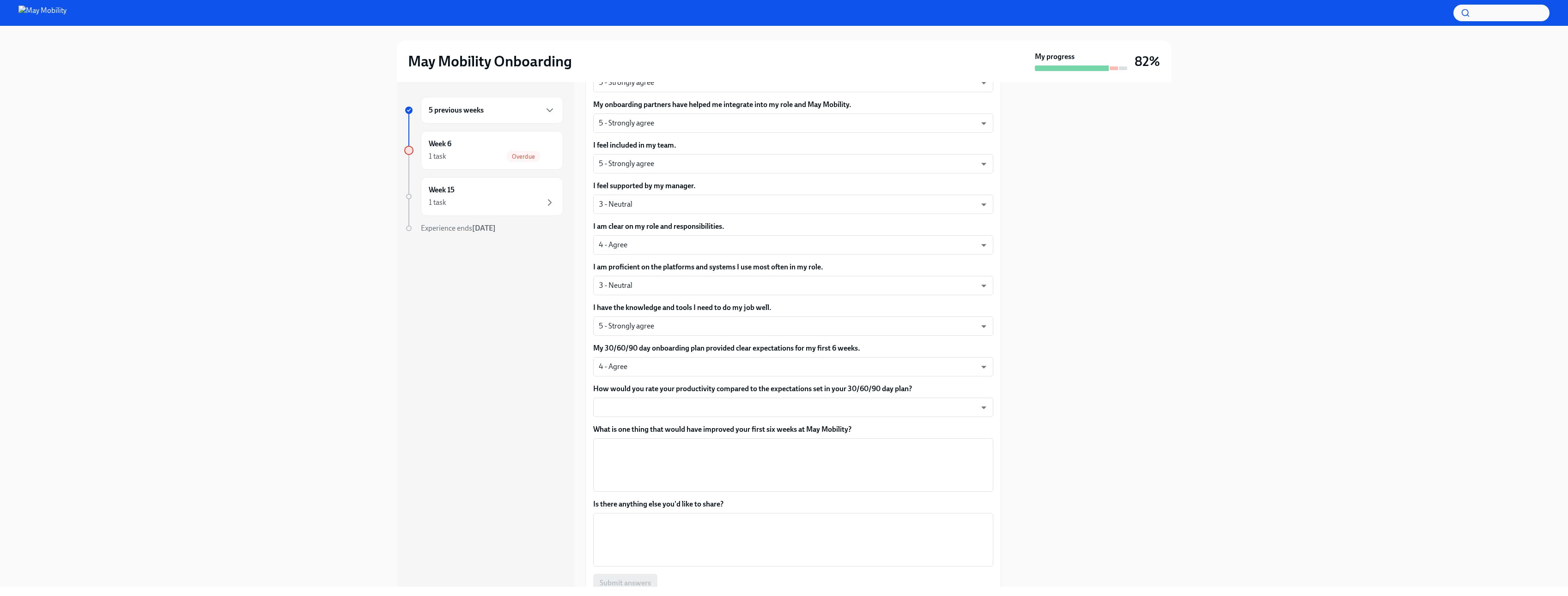
click at [570, 420] on div "5 previous weeks Week 6 1 task Overdue Week 15 1 task Experience ends [DATE]" at bounding box center [485, 334] width 178 height 505
click at [637, 410] on body "May Mobility Onboarding My progress 82% 5 previous weeks Week 6 1 task Overdue …" at bounding box center [784, 298] width 1568 height 596
click at [664, 440] on li "3 - Meets expectations" at bounding box center [790, 438] width 393 height 15
type input "uYz84vslQ"
click at [545, 422] on div "5 previous weeks Week 6 1 task Overdue Week 15 1 task Experience ends [DATE]" at bounding box center [485, 334] width 178 height 505
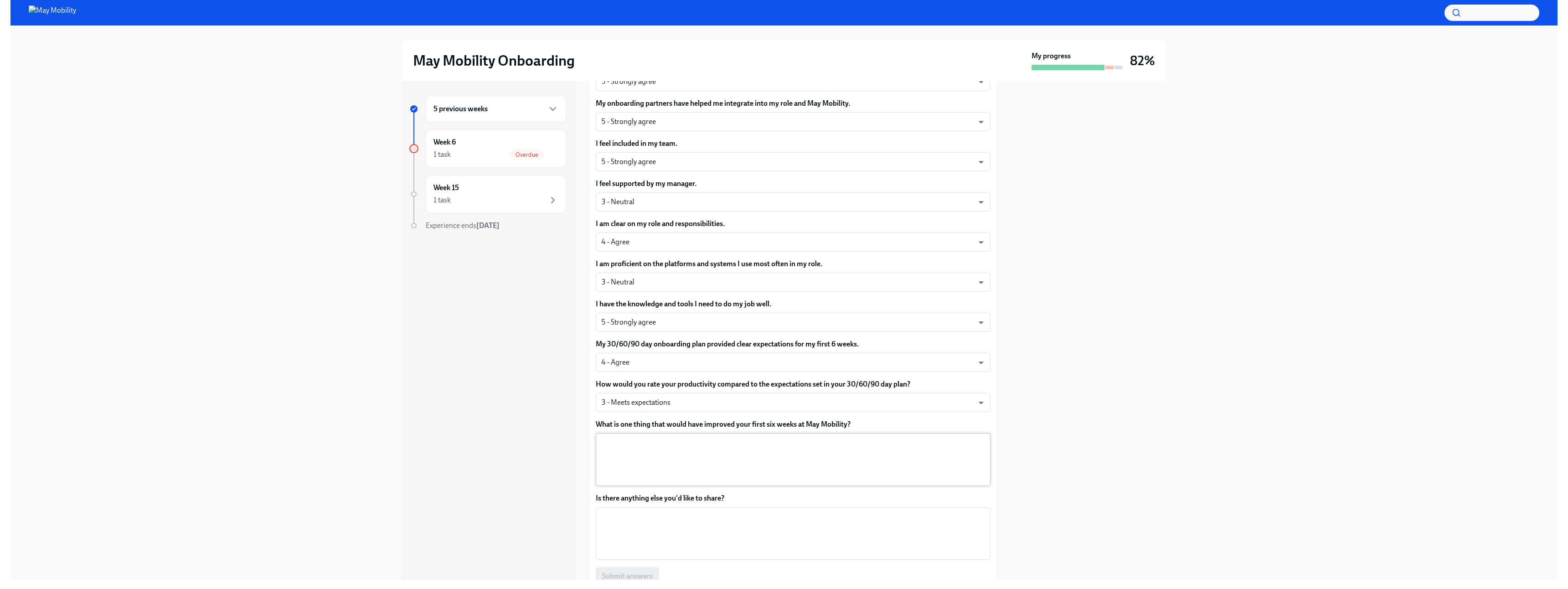
scroll to position [426, 0]
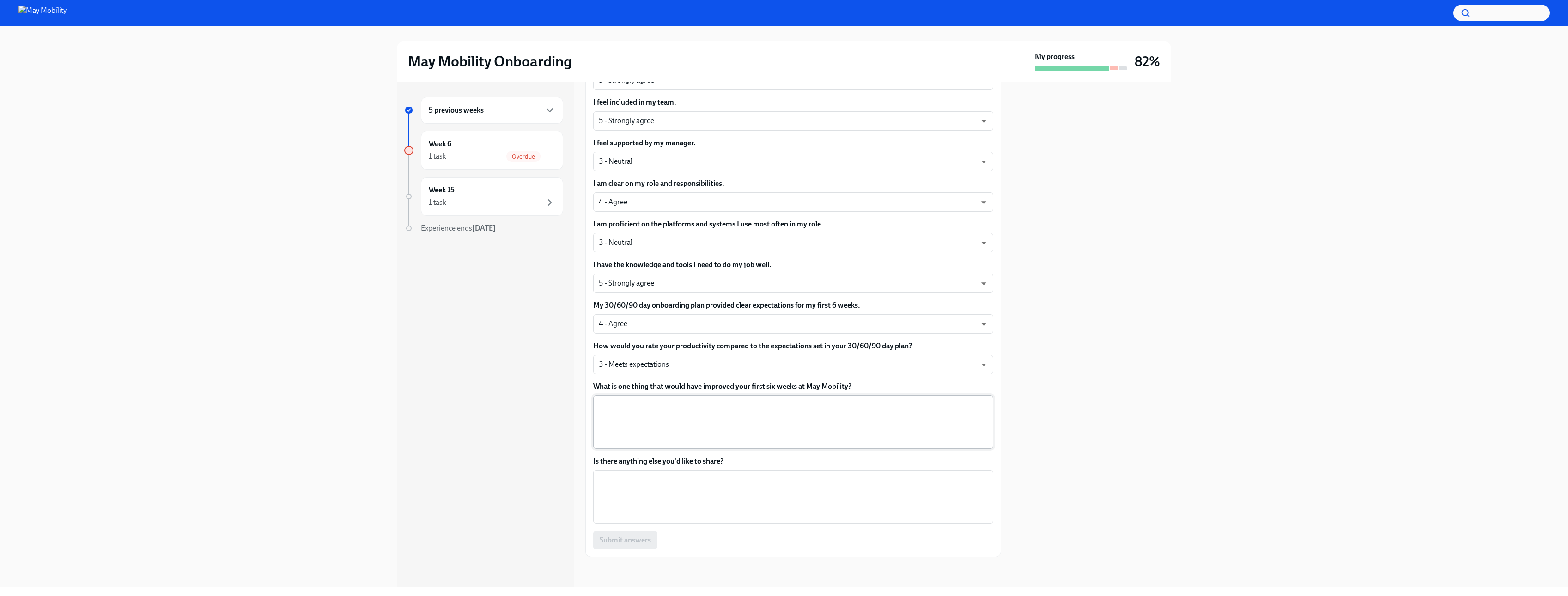
click at [624, 429] on textarea "What is one thing that would have improved your first six weeks at May Mobility?" at bounding box center [793, 422] width 389 height 44
